Goal: Information Seeking & Learning: Learn about a topic

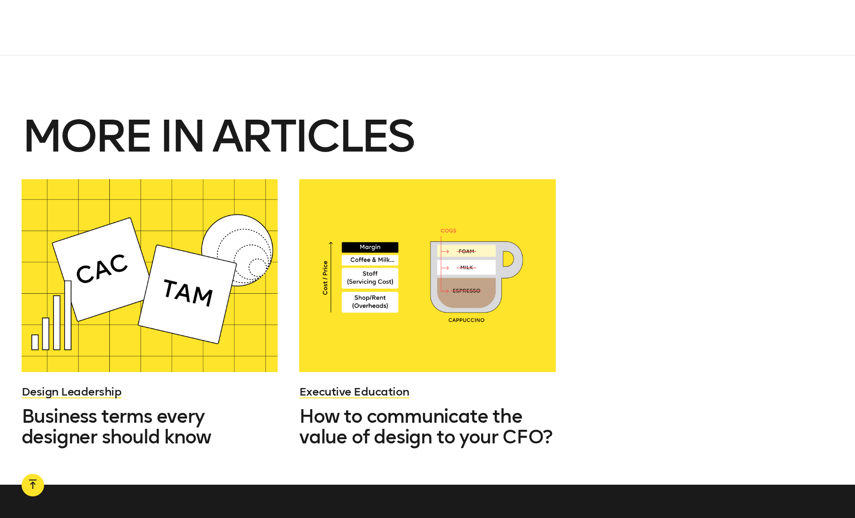
scroll to position [1258, 0]
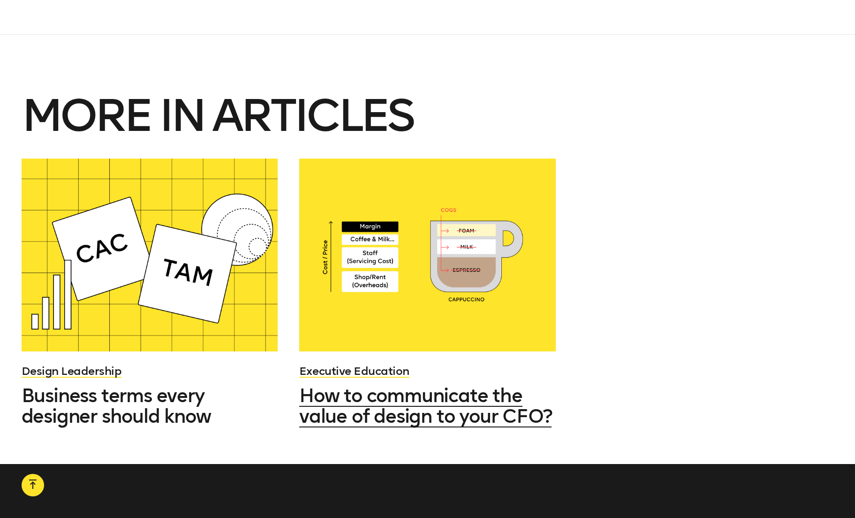
click at [505, 228] on div at bounding box center [427, 254] width 256 height 192
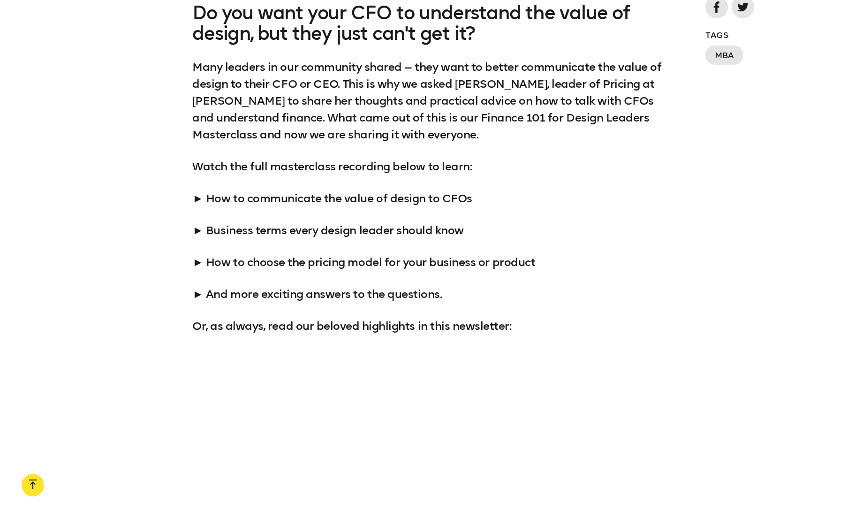
scroll to position [1176, 0]
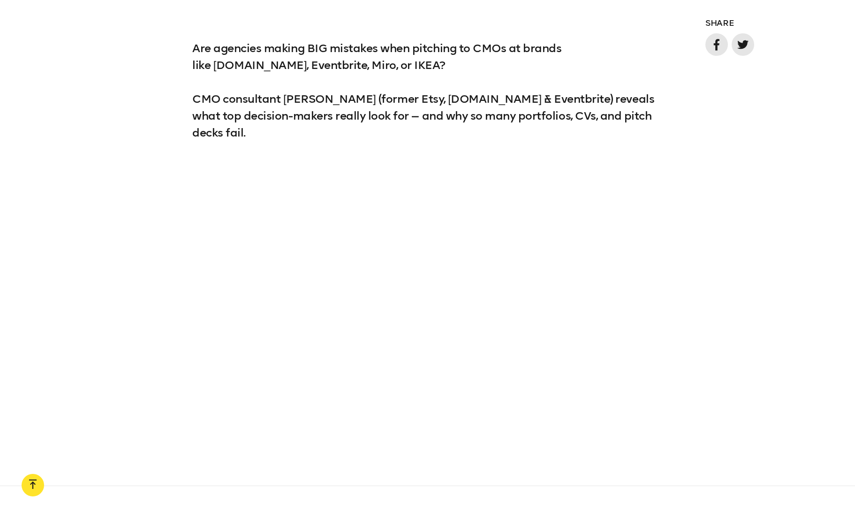
scroll to position [808, 0]
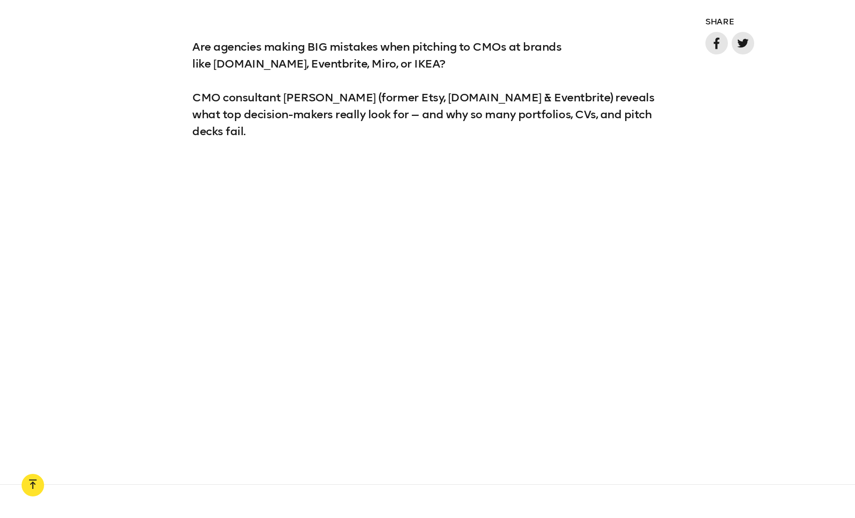
click at [149, 248] on div at bounding box center [427, 293] width 855 height 262
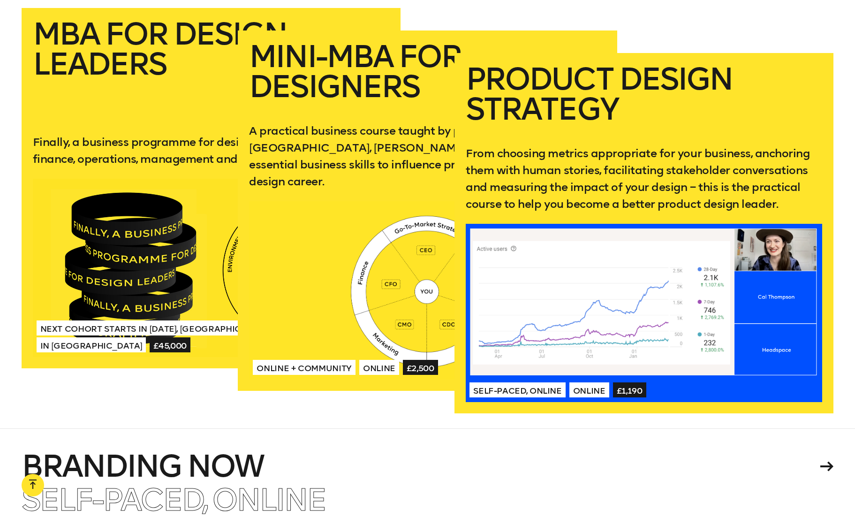
scroll to position [1945, 0]
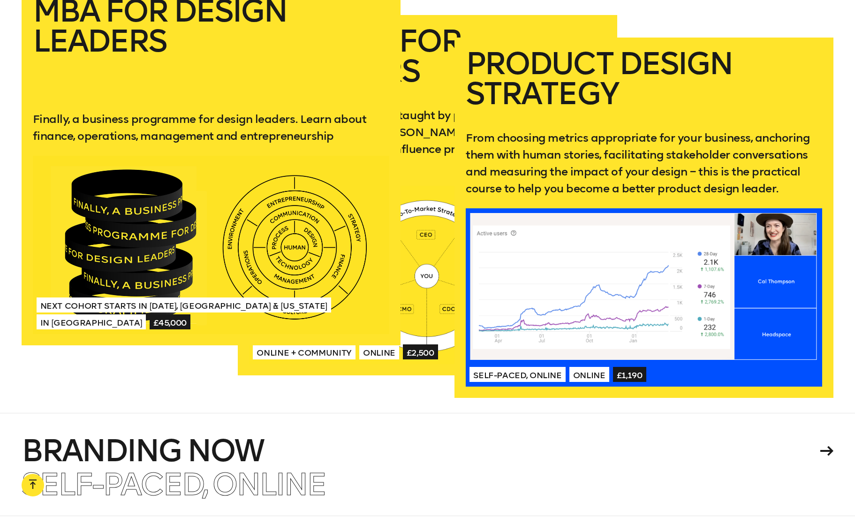
click at [154, 101] on link "MBA for Design Leaders Finally, a business programme for design leaders. Learn …" at bounding box center [211, 165] width 379 height 360
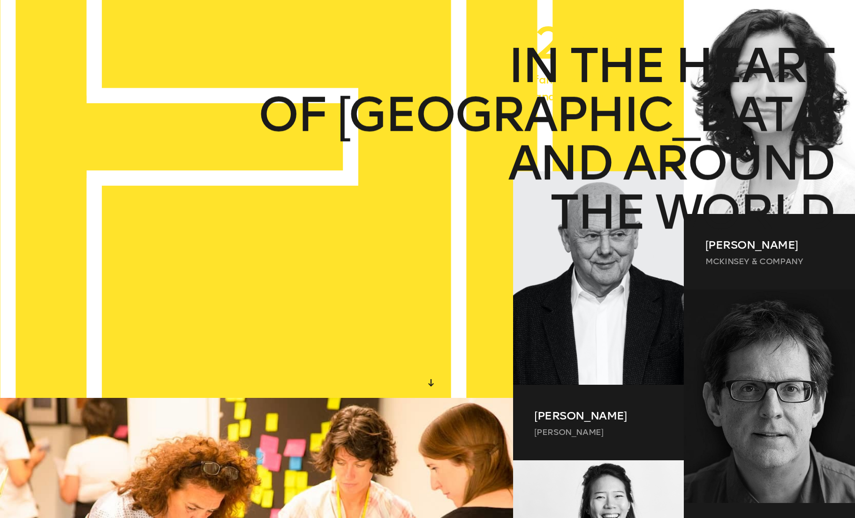
scroll to position [0, 0]
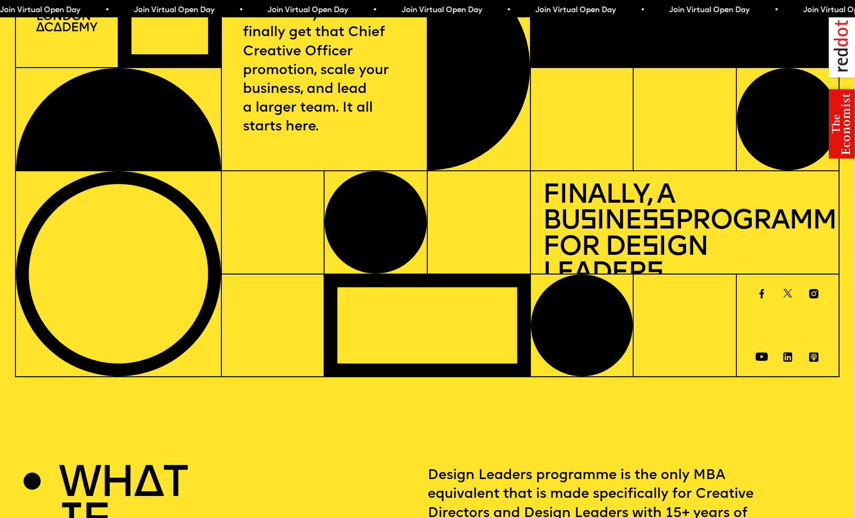
scroll to position [52, 0]
